Goal: Task Accomplishment & Management: Use online tool/utility

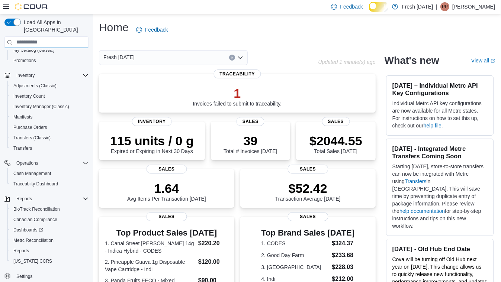
click at [73, 36] on input "search" at bounding box center [46, 42] width 84 height 12
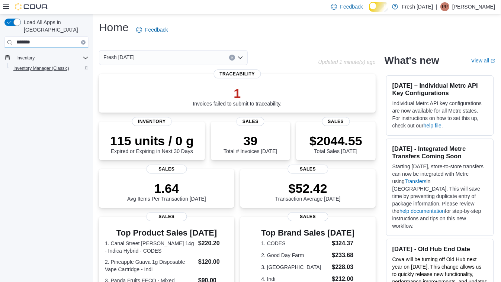
type input "*******"
click at [44, 65] on span "Inventory Manager (Classic)" at bounding box center [41, 68] width 56 height 6
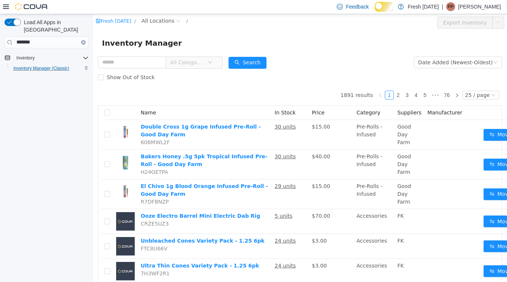
click at [304, 83] on div "Show Out of Stock" at bounding box center [299, 77] width 404 height 15
click at [141, 65] on input "text" at bounding box center [131, 62] width 68 height 12
type input "**********"
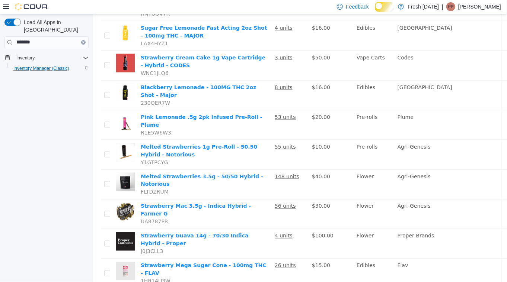
scroll to position [534, 0]
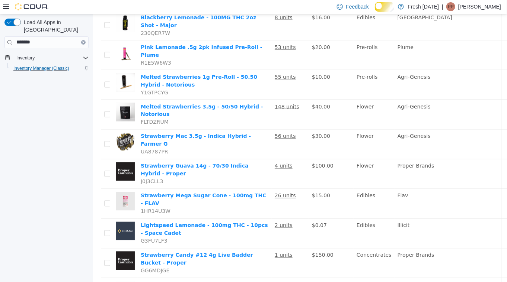
click at [471, 251] on li "50 / page" at bounding box center [477, 254] width 36 height 12
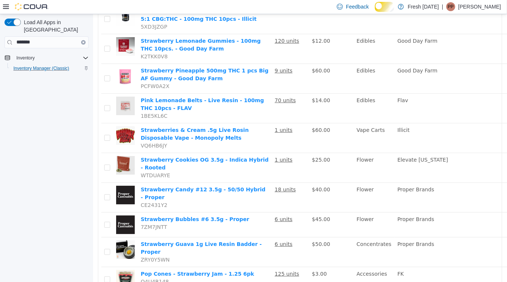
scroll to position [1228, 1]
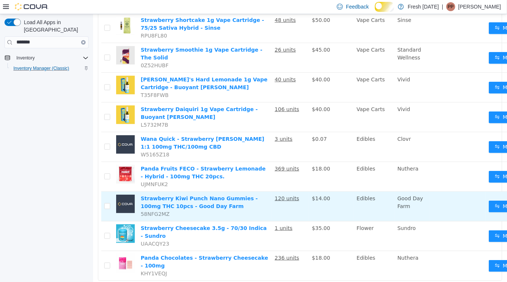
scroll to position [285, 24]
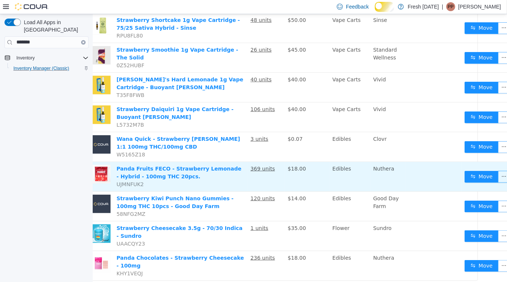
click at [497, 171] on button "button" at bounding box center [503, 177] width 12 height 12
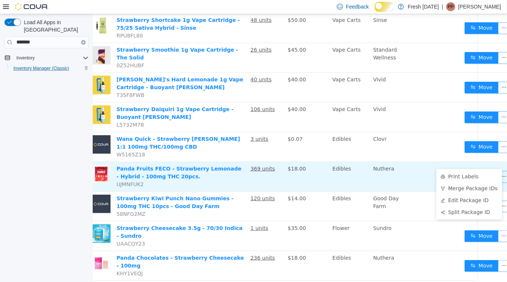
click at [198, 167] on td "Panda Fruits FECO - Strawberry Lemonade - Hybrid - 100mg THC 20pcs. UJMNFUK2" at bounding box center [180, 177] width 134 height 30
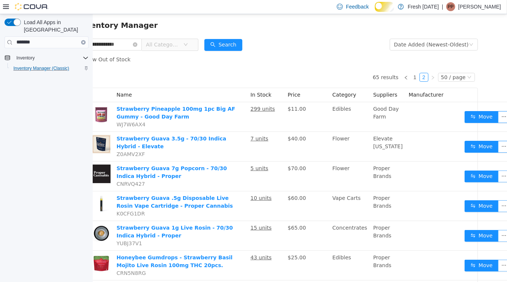
scroll to position [0, 24]
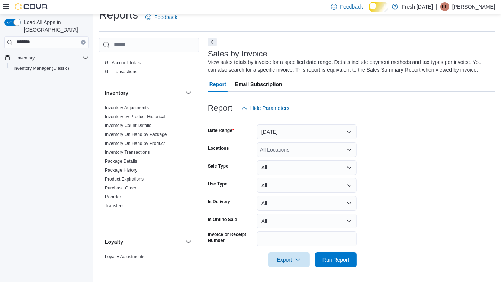
scroll to position [226, 0]
click at [137, 173] on link "Package History" at bounding box center [121, 170] width 32 height 5
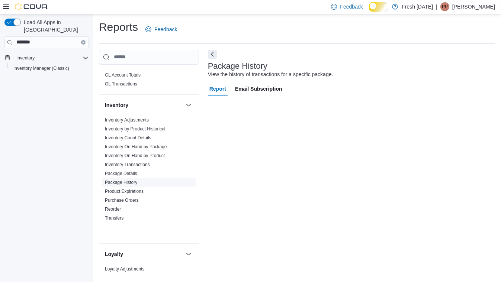
scroll to position [4, 0]
click at [275, 143] on input "Package Id" at bounding box center [307, 136] width 100 height 15
paste input "**********"
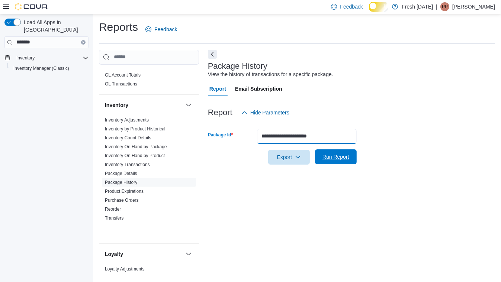
type input "**********"
click at [333, 157] on span "Run Report" at bounding box center [336, 156] width 27 height 7
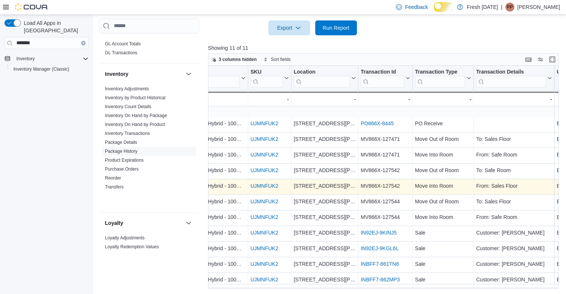
scroll to position [3, 98]
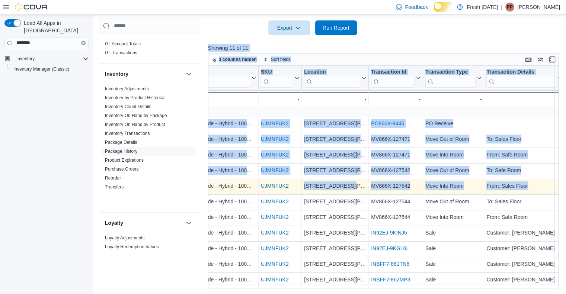
drag, startPoint x: 372, startPoint y: 36, endPoint x: 353, endPoint y: 183, distance: 147.4
click at [353, 183] on div "**********" at bounding box center [385, 128] width 354 height 322
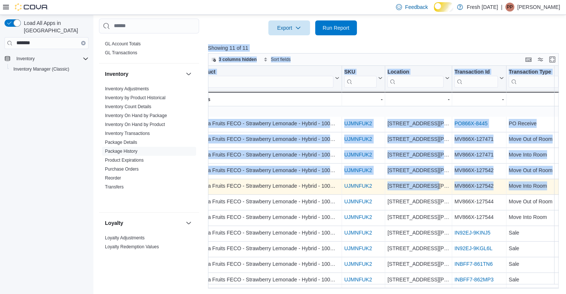
scroll to position [3, 0]
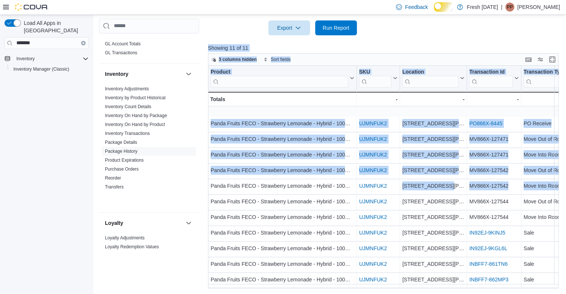
click at [397, 38] on div at bounding box center [385, 39] width 354 height 9
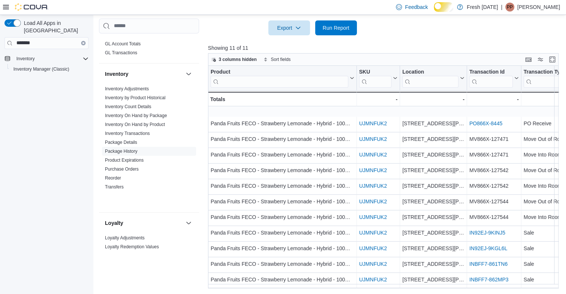
click at [179, 272] on div "Cash Management Cash Management Cash Out Details Compliance OCS Transaction Sub…" at bounding box center [149, 151] width 100 height 265
